Goal: Information Seeking & Learning: Understand process/instructions

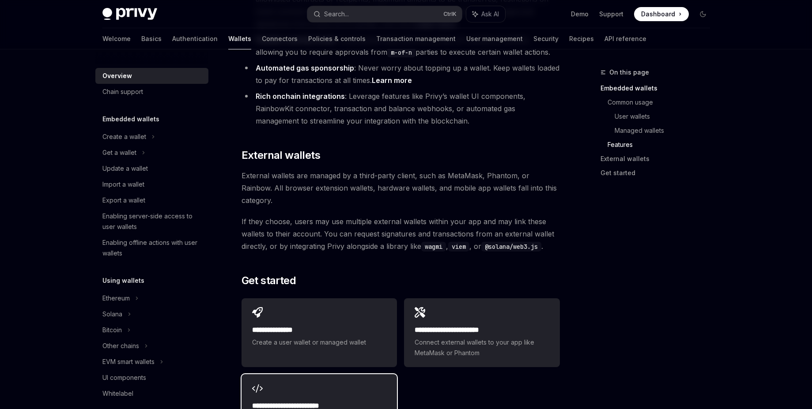
scroll to position [1223, 0]
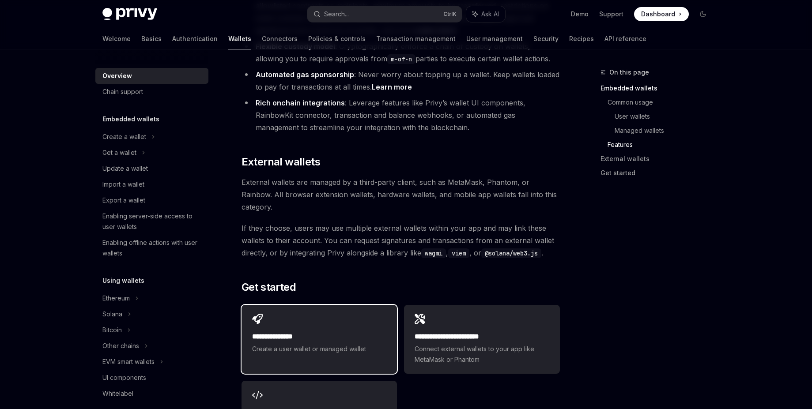
click at [334, 305] on div "**********" at bounding box center [319, 334] width 155 height 58
type textarea "*"
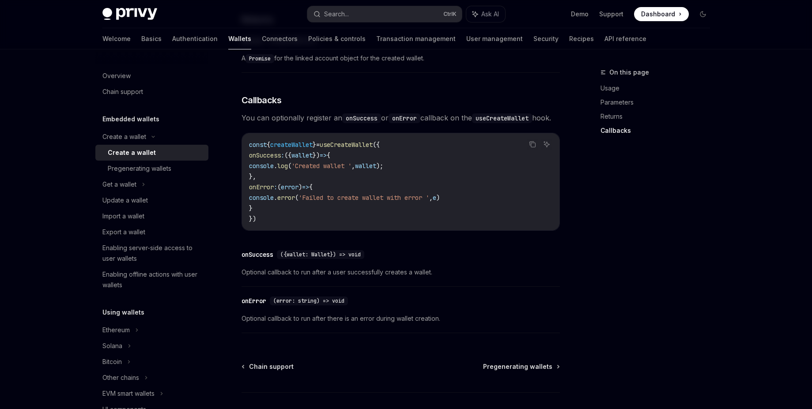
scroll to position [573, 0]
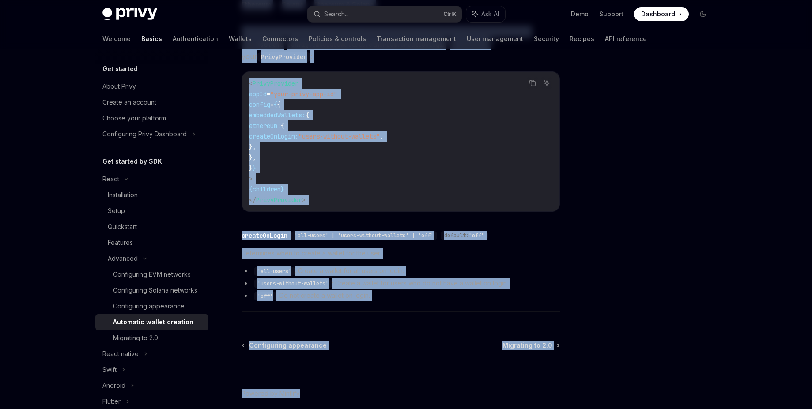
scroll to position [273, 0]
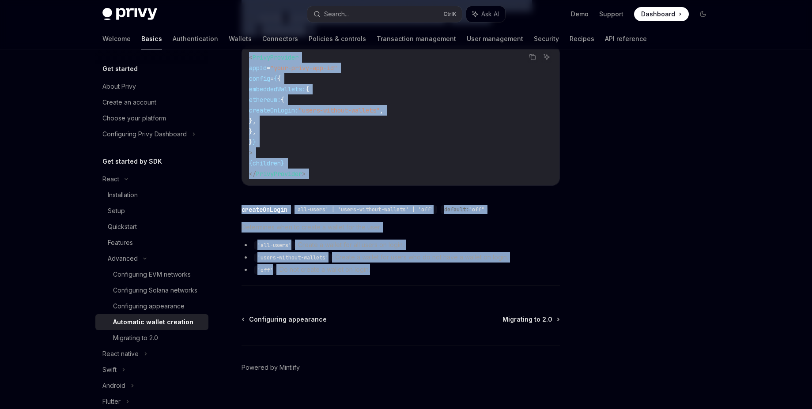
drag, startPoint x: 241, startPoint y: 84, endPoint x: 415, endPoint y: 260, distance: 247.7
click at [415, 260] on div "Advanced Automatic wallet creation OpenAI Open in ChatGPT OpenAI Open in ChatGP…" at bounding box center [318, 108] width 488 height 628
copy div "Loremipsu dolors ametcons AdipIS Elit se DoeiUSM TempOR Inci ut LaboREE Do magn…"
click at [309, 240] on li "'all-users' : Create a wallet for all users on login." at bounding box center [401, 245] width 318 height 11
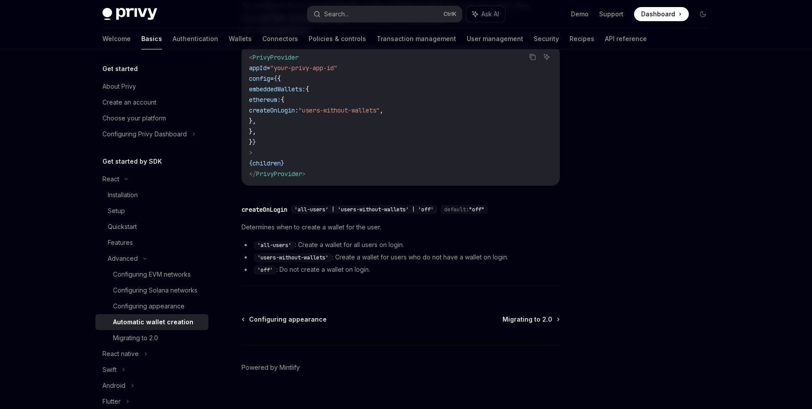
click at [275, 205] on div "createOnLogin" at bounding box center [265, 209] width 46 height 9
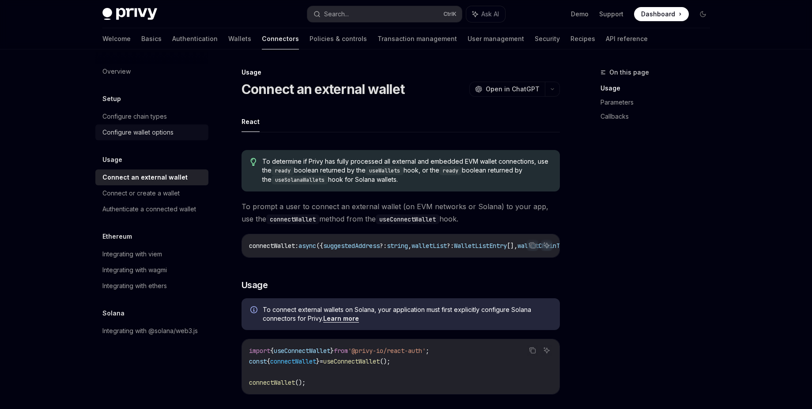
click at [158, 134] on div "Configure wallet options" at bounding box center [137, 132] width 71 height 11
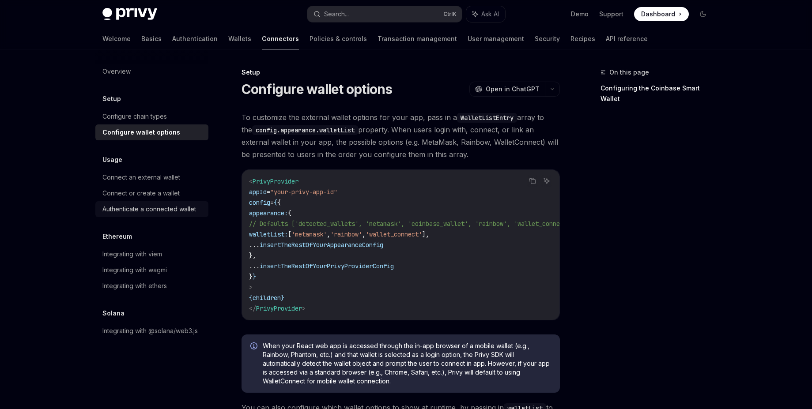
click at [154, 208] on div "Authenticate a connected wallet" at bounding box center [149, 209] width 94 height 11
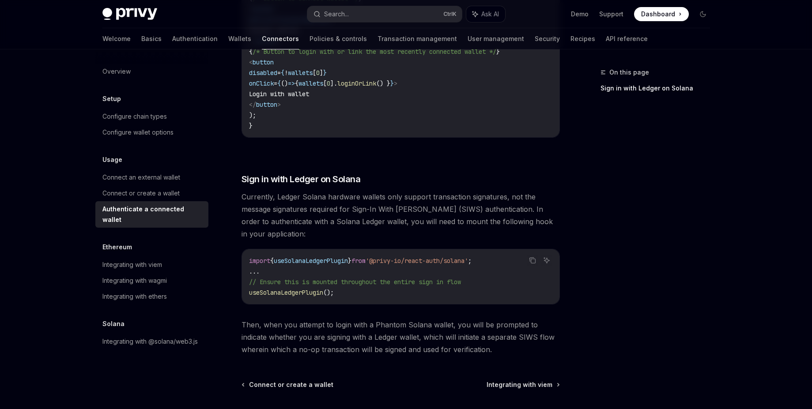
scroll to position [728, 0]
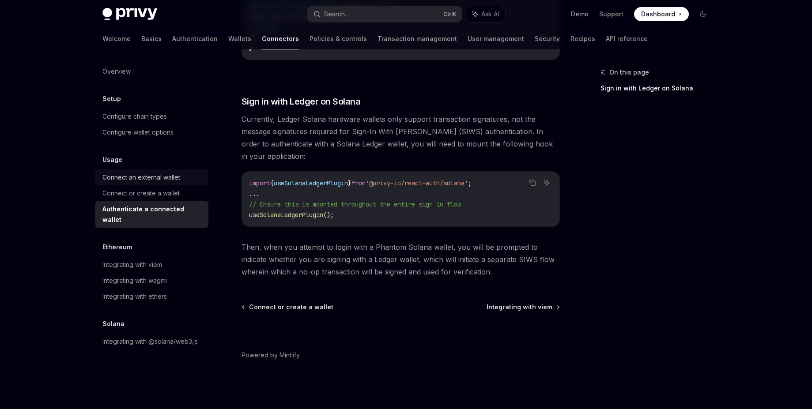
click at [167, 181] on div "Connect an external wallet" at bounding box center [141, 177] width 78 height 11
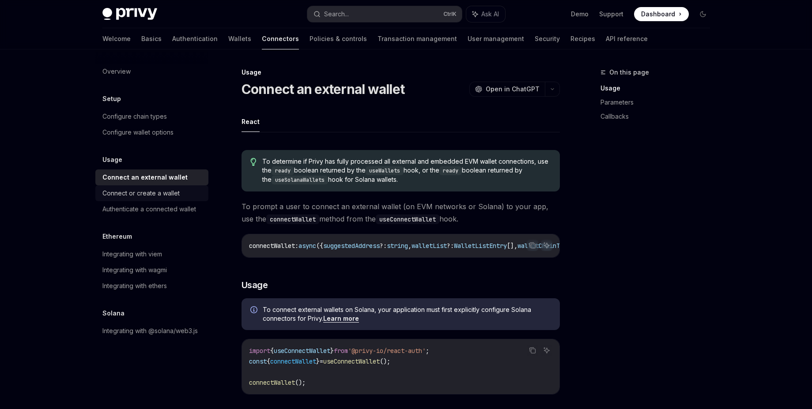
click at [165, 194] on div "Connect or create a wallet" at bounding box center [140, 193] width 77 height 11
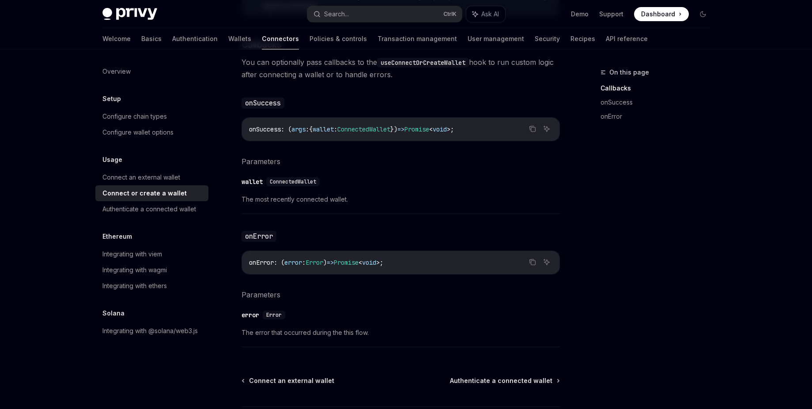
scroll to position [568, 0]
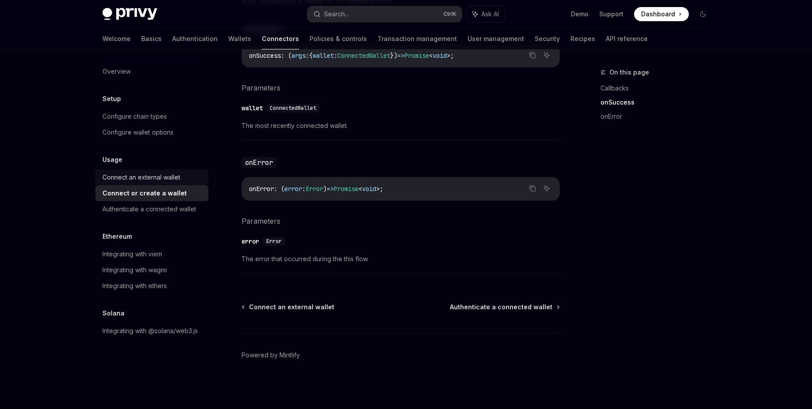
click at [174, 178] on div "Connect an external wallet" at bounding box center [141, 177] width 78 height 11
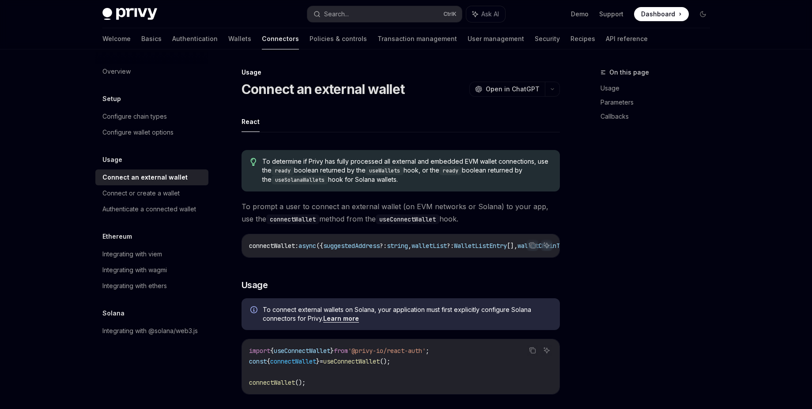
type textarea "*"
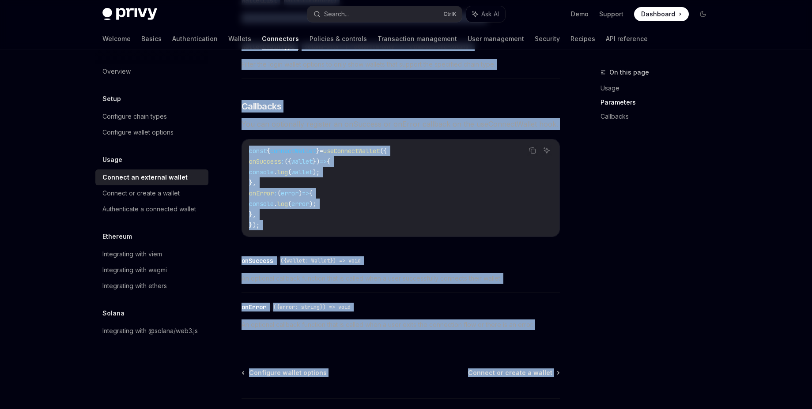
scroll to position [559, 0]
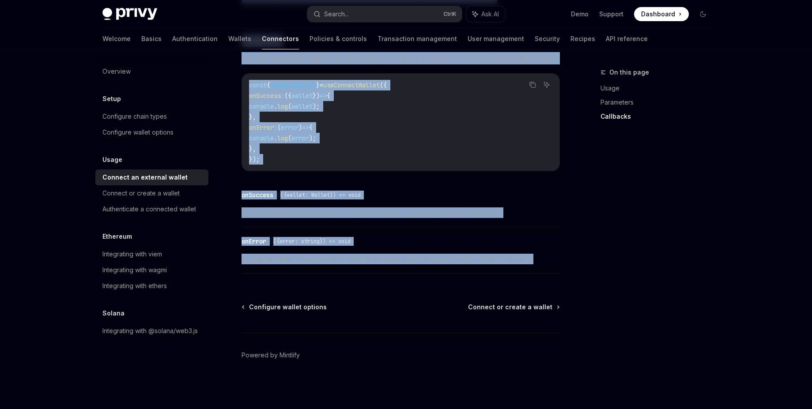
drag, startPoint x: 241, startPoint y: 90, endPoint x: 558, endPoint y: 265, distance: 361.8
copy div "Connect an external wallet OpenAI Open in ChatGPT OpenAI Open in ChatGPT React …"
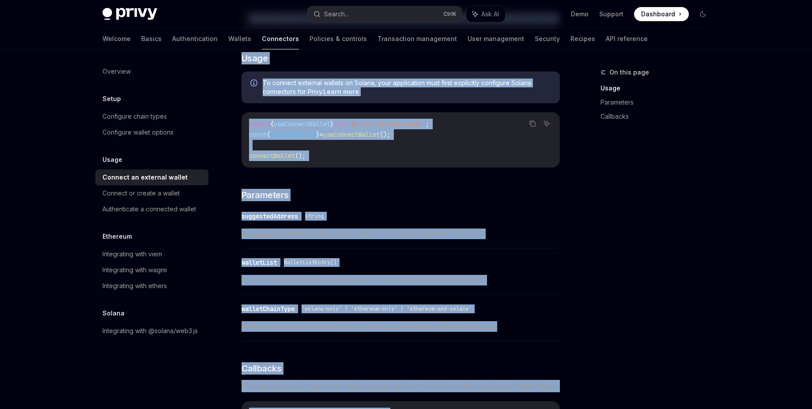
scroll to position [219, 0]
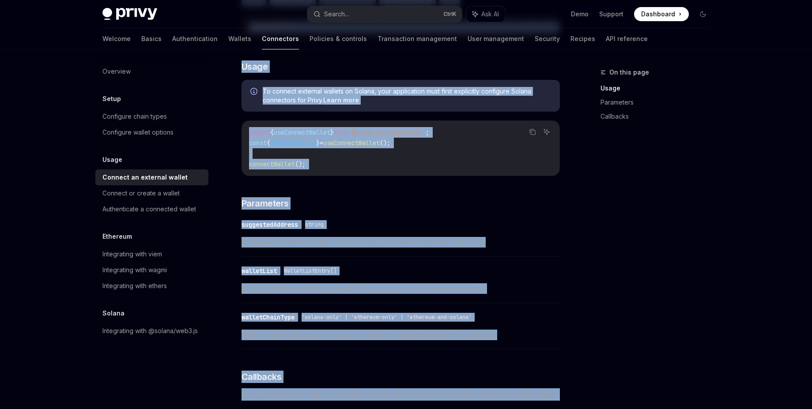
click at [488, 166] on code "import { useConnectWallet } from '@privy-io/react-auth' ; const { connectWallet…" at bounding box center [400, 148] width 303 height 42
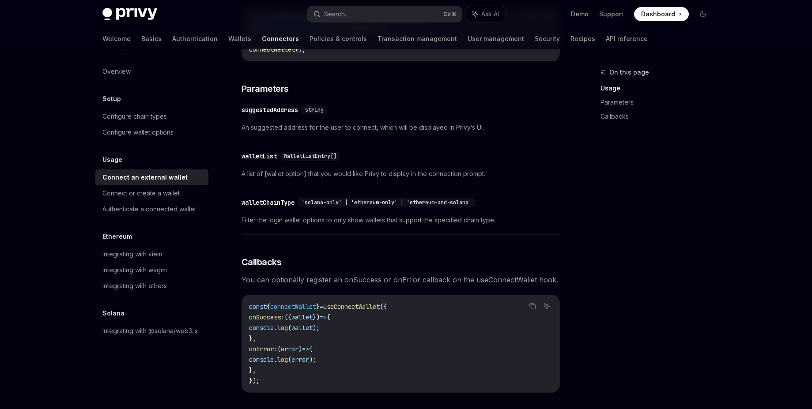
scroll to position [318, 0]
